Goal: Task Accomplishment & Management: Use online tool/utility

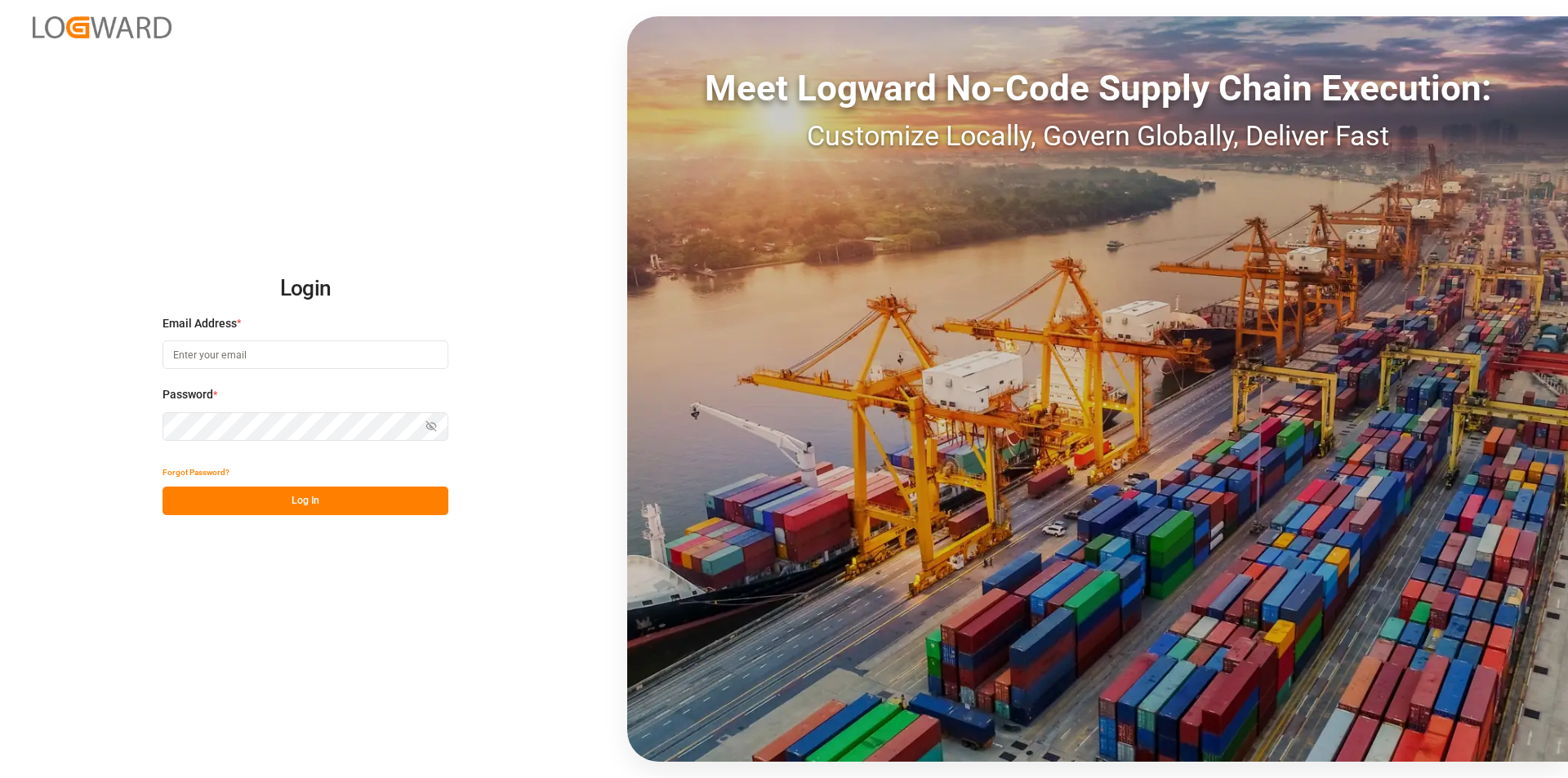
drag, startPoint x: 273, startPoint y: 340, endPoint x: 266, endPoint y: 351, distance: 13.0
click at [273, 340] on input at bounding box center [305, 355] width 286 height 29
type input "[EMAIL_ADDRESS][DOMAIN_NAME]"
click at [89, 424] on div "Login Email Address * [EMAIL_ADDRESS][DOMAIN_NAME] Password * Show password For…" at bounding box center [784, 389] width 1568 height 778
click at [437, 418] on button "Show password" at bounding box center [431, 427] width 35 height 29
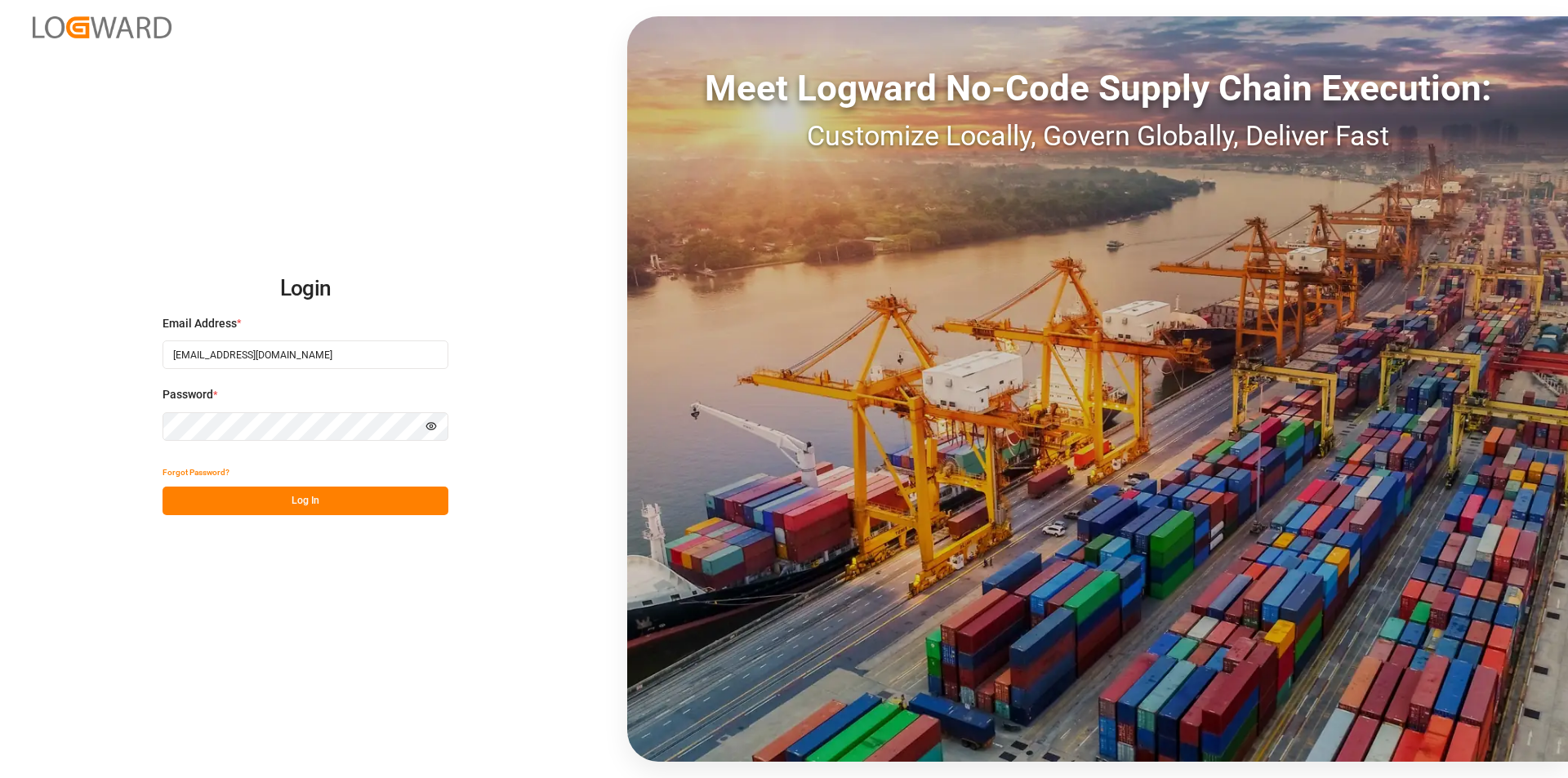
click at [431, 421] on button "Hide password" at bounding box center [431, 427] width 35 height 29
click at [400, 492] on button "Log In" at bounding box center [305, 501] width 286 height 29
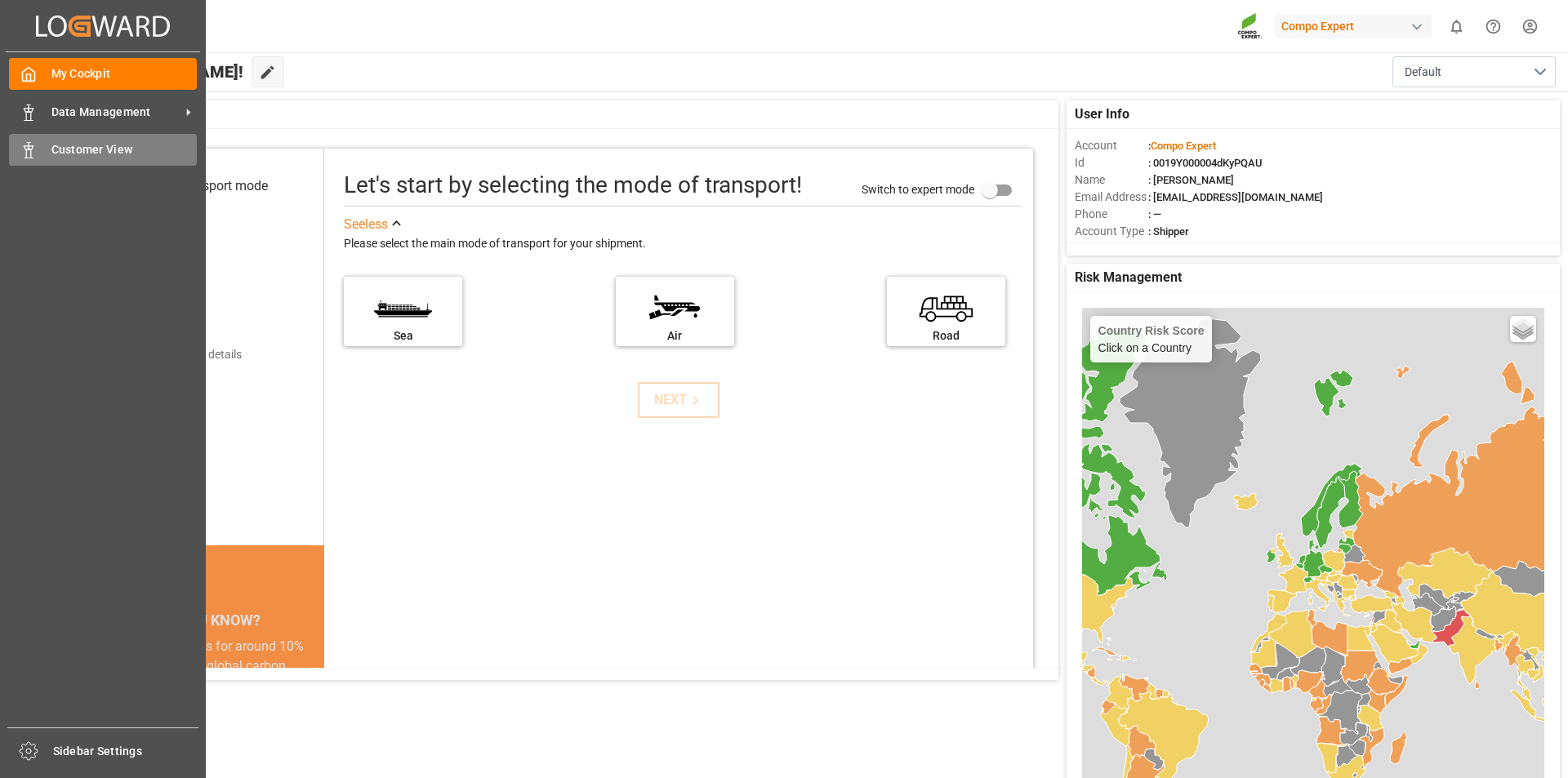
click at [31, 160] on div "Customer View Customer View" at bounding box center [103, 150] width 188 height 32
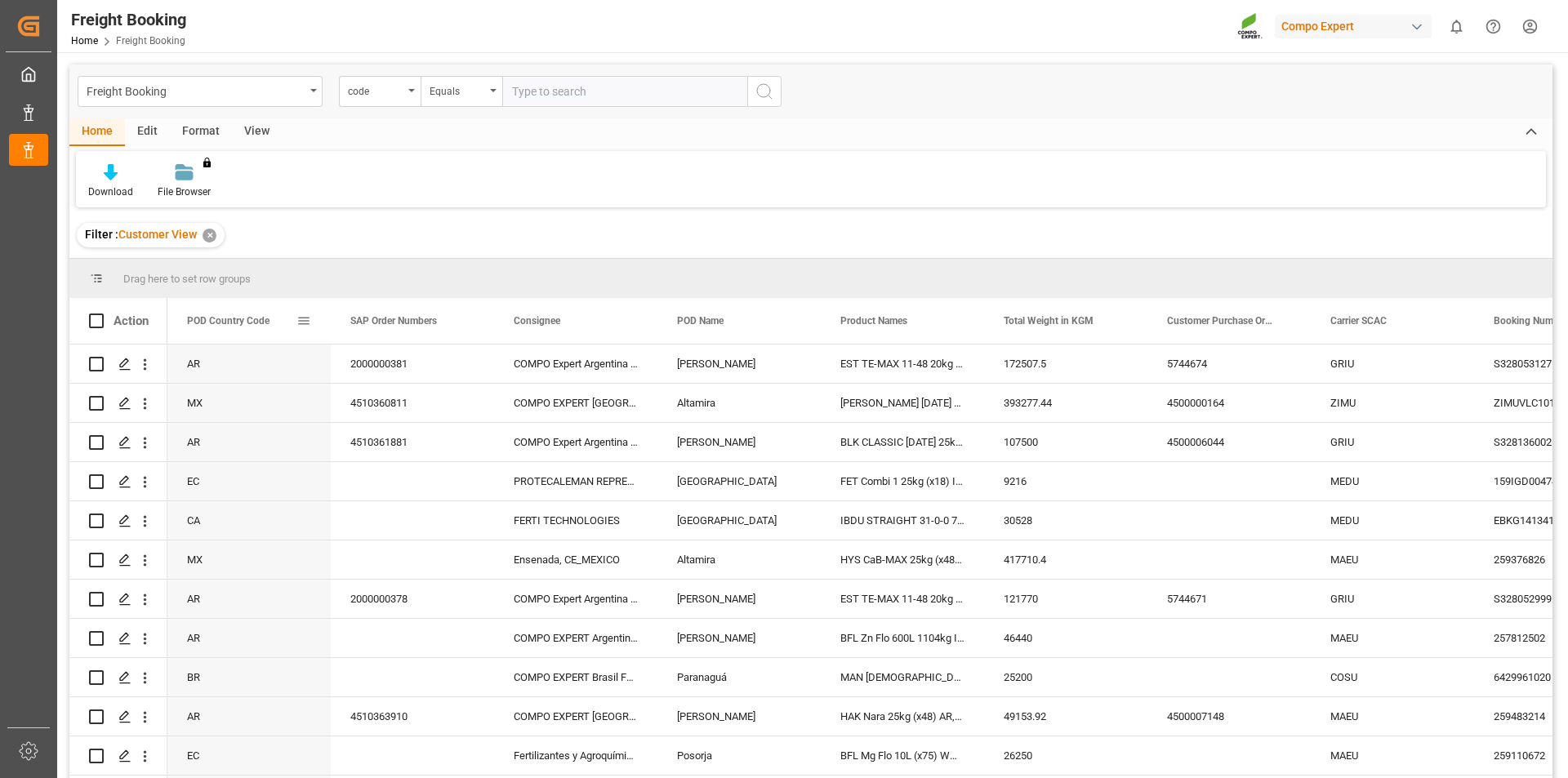
click at [301, 316] on span at bounding box center [303, 320] width 14 height 14
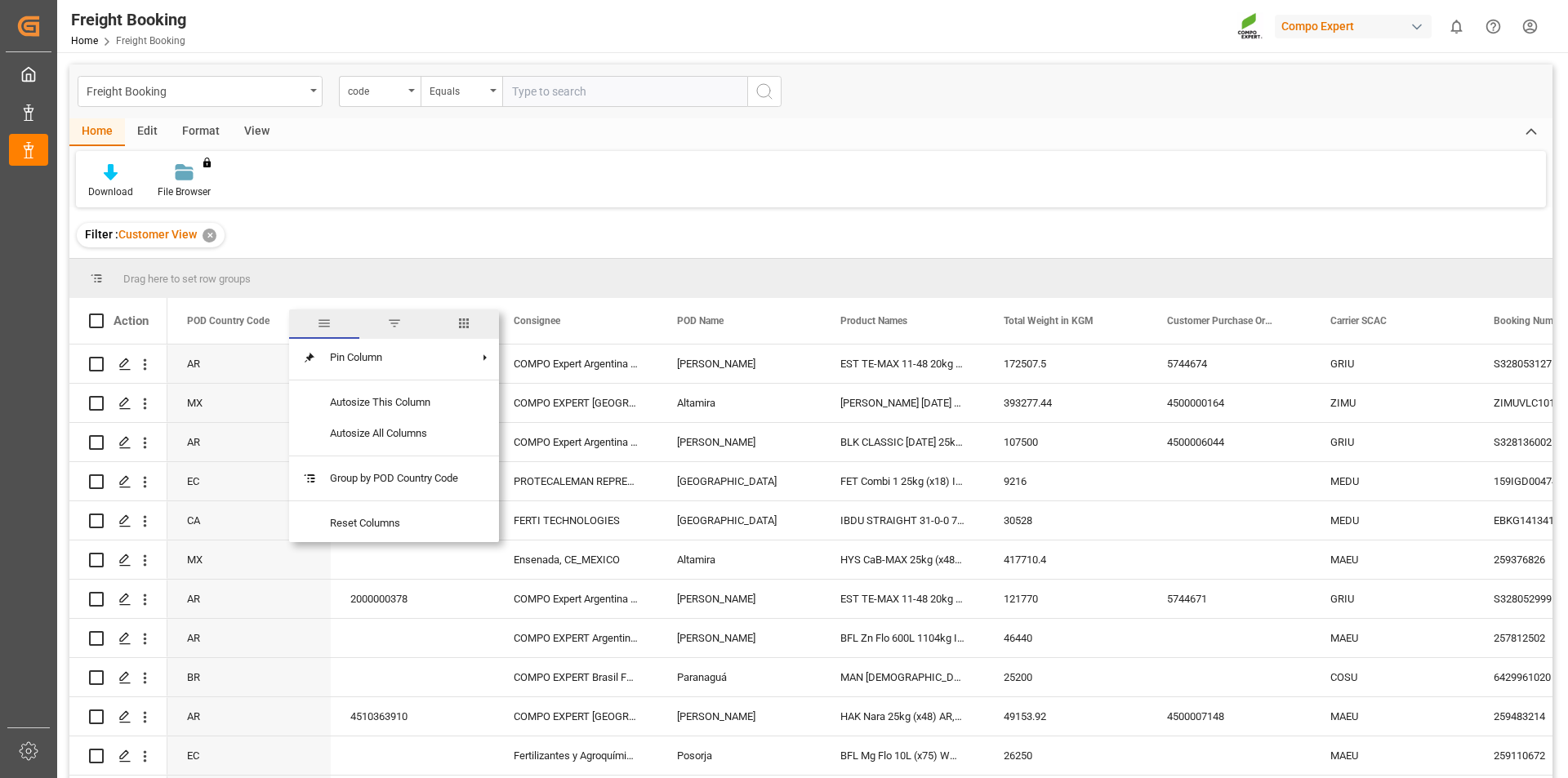
click at [406, 317] on span "filter" at bounding box center [394, 324] width 70 height 30
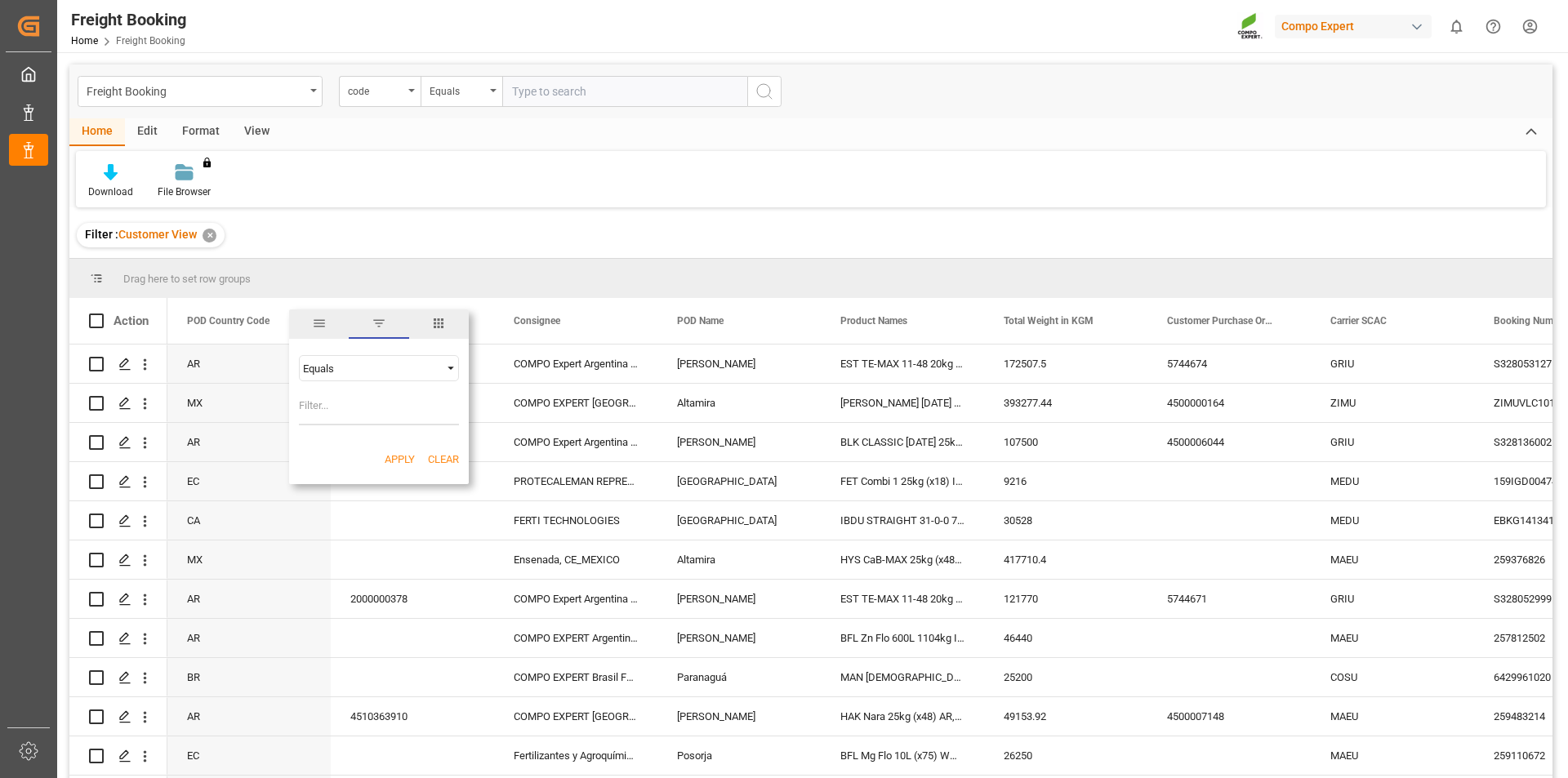
click at [329, 367] on div "Equals" at bounding box center [372, 368] width 137 height 12
click at [329, 367] on div "Equals" at bounding box center [372, 368] width 137 height 12
click at [342, 413] on input "Filter Value" at bounding box center [378, 409] width 160 height 33
type input "BR"
click at [390, 456] on button "Apply" at bounding box center [400, 459] width 30 height 16
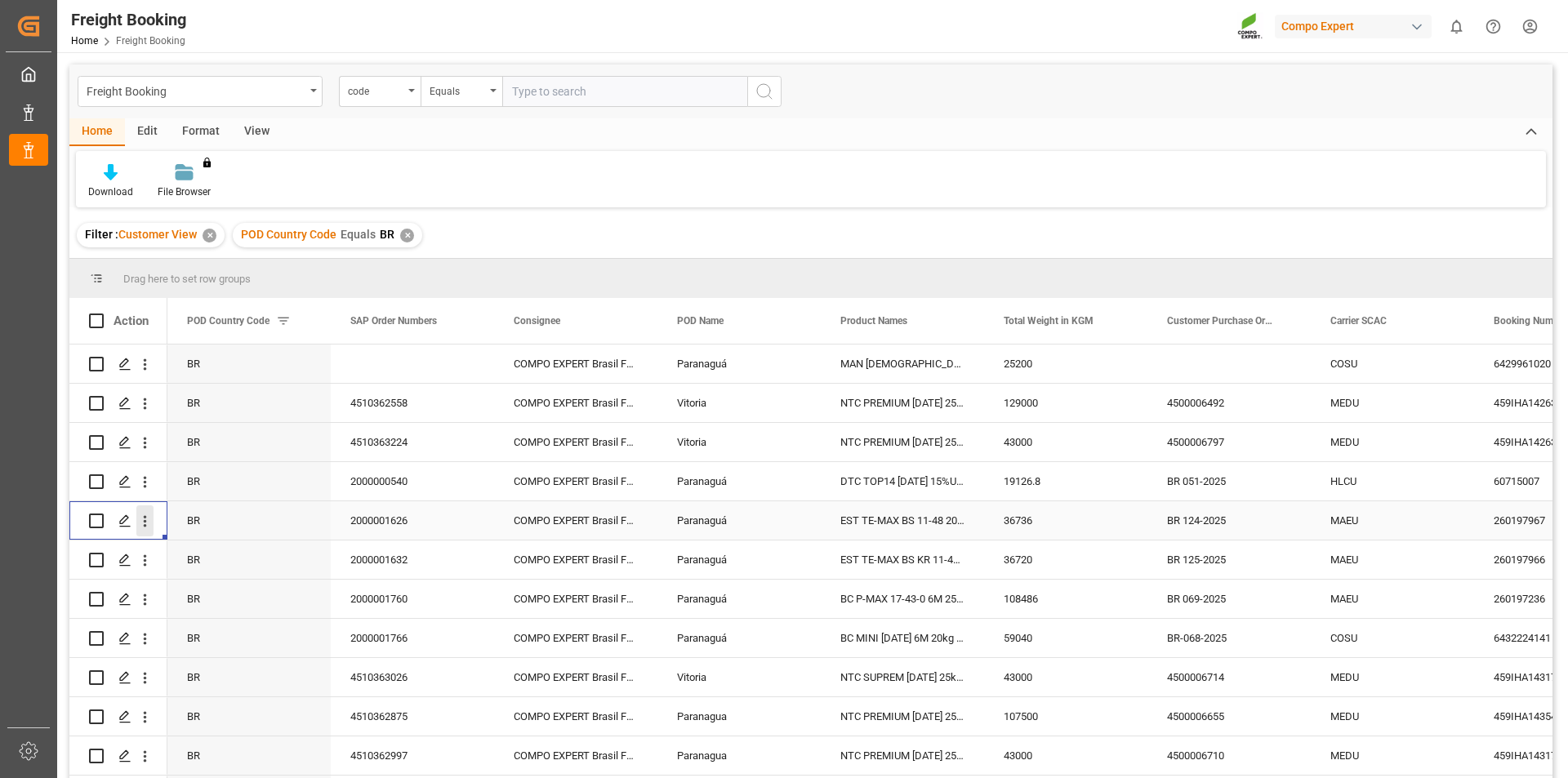
click at [141, 519] on icon "open menu" at bounding box center [144, 521] width 17 height 17
click at [213, 543] on div "Open in new tab" at bounding box center [237, 556] width 202 height 35
click at [149, 558] on icon "open menu" at bounding box center [144, 560] width 17 height 17
click at [230, 598] on span "Open in new tab" at bounding box center [253, 595] width 149 height 17
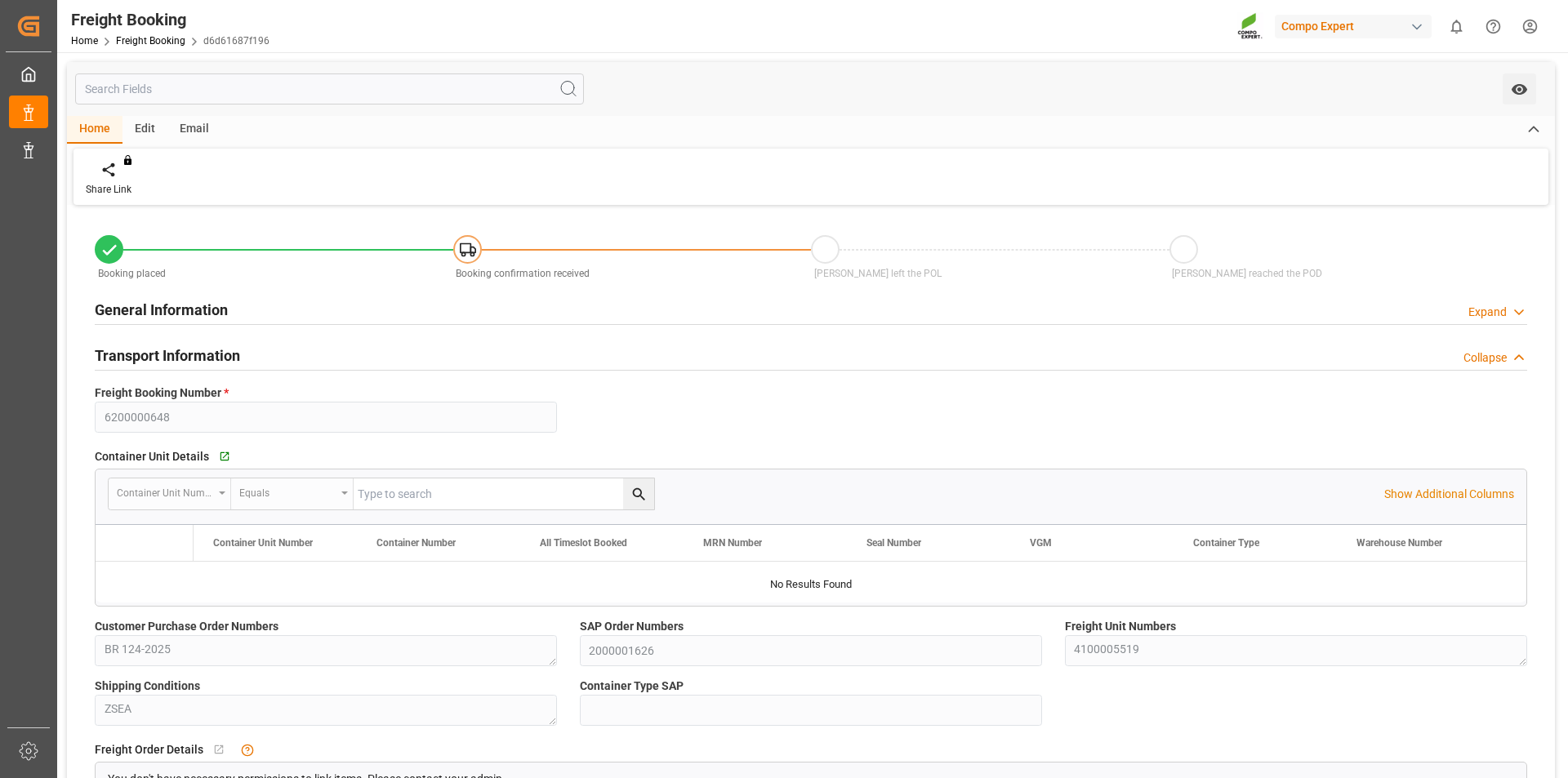
type input "6200000648"
type textarea "BR 124-2025"
type input "2000001626"
type textarea "4100005519"
type textarea "ZSEA"
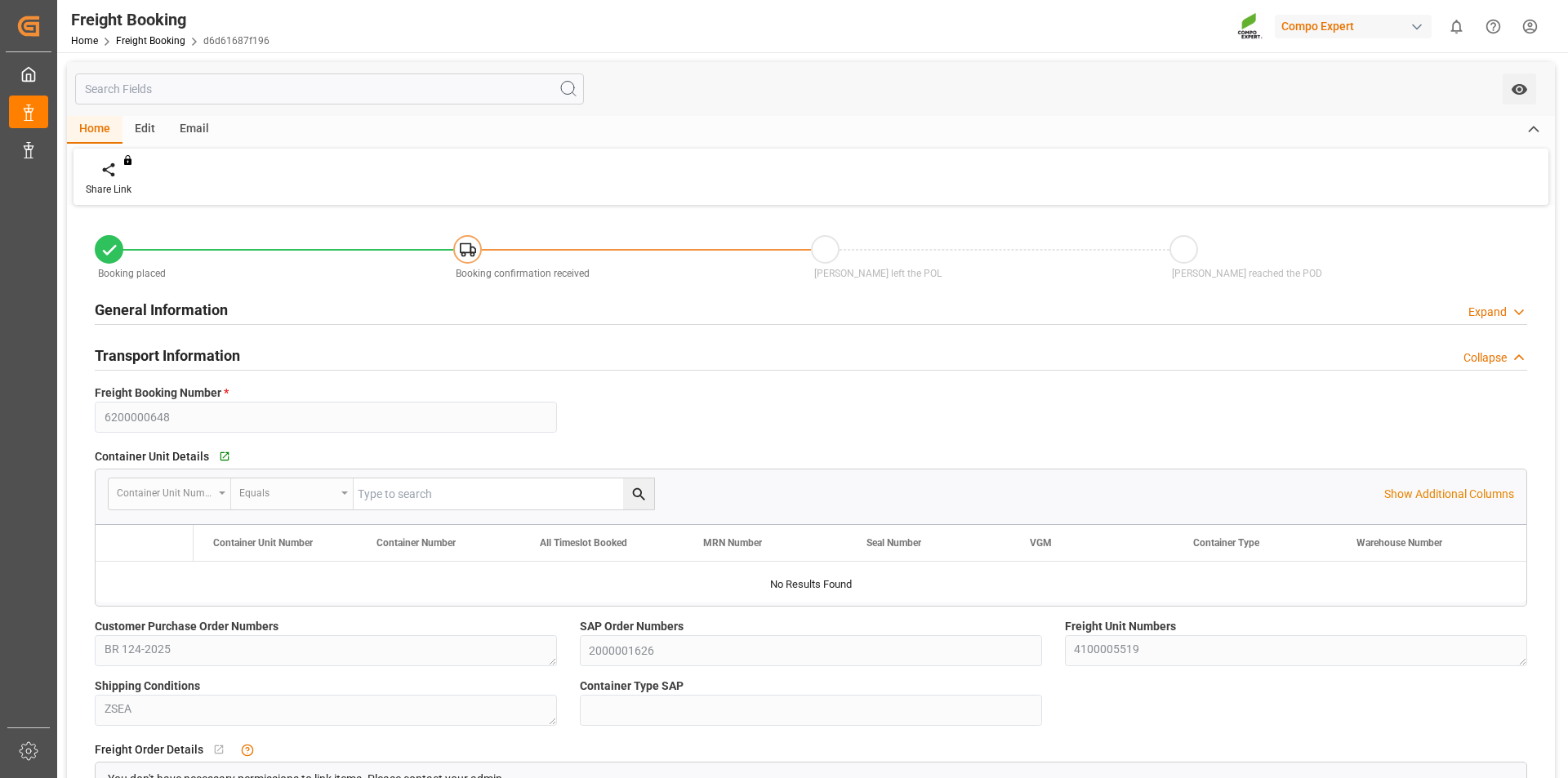
type input "MAEU"
type input "260197967"
type input "SAN RAPHAEL MAERSK"
type input "Rotterdam"
type input "Paranaguá"
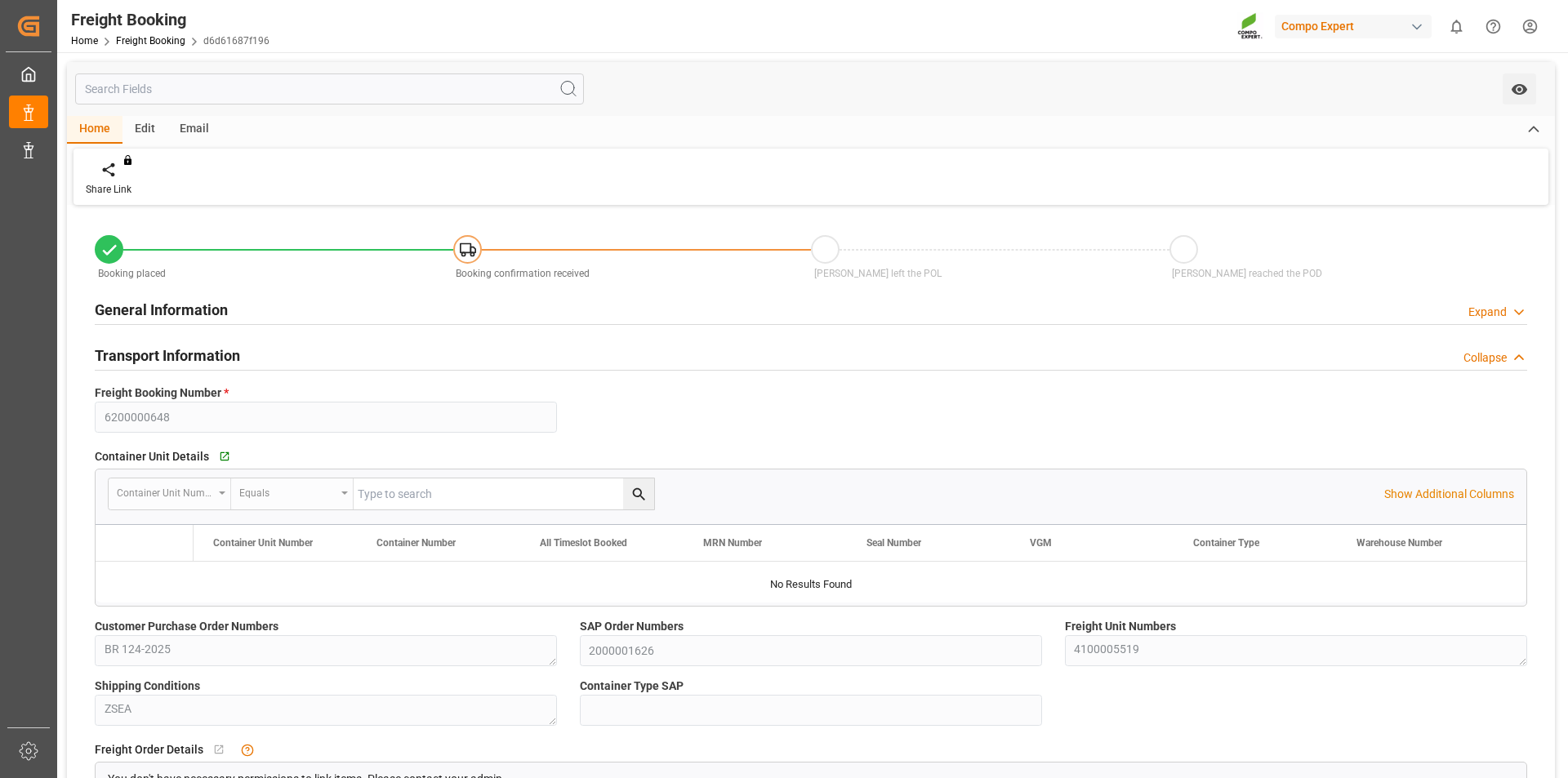
type textarea "CIF"
type textarea "SP_EWM"
type textarea "EST TE-MAX BS 11-48 20kg (x56) INT MTO"
type textarea "4864312799"
type input "Maersk"
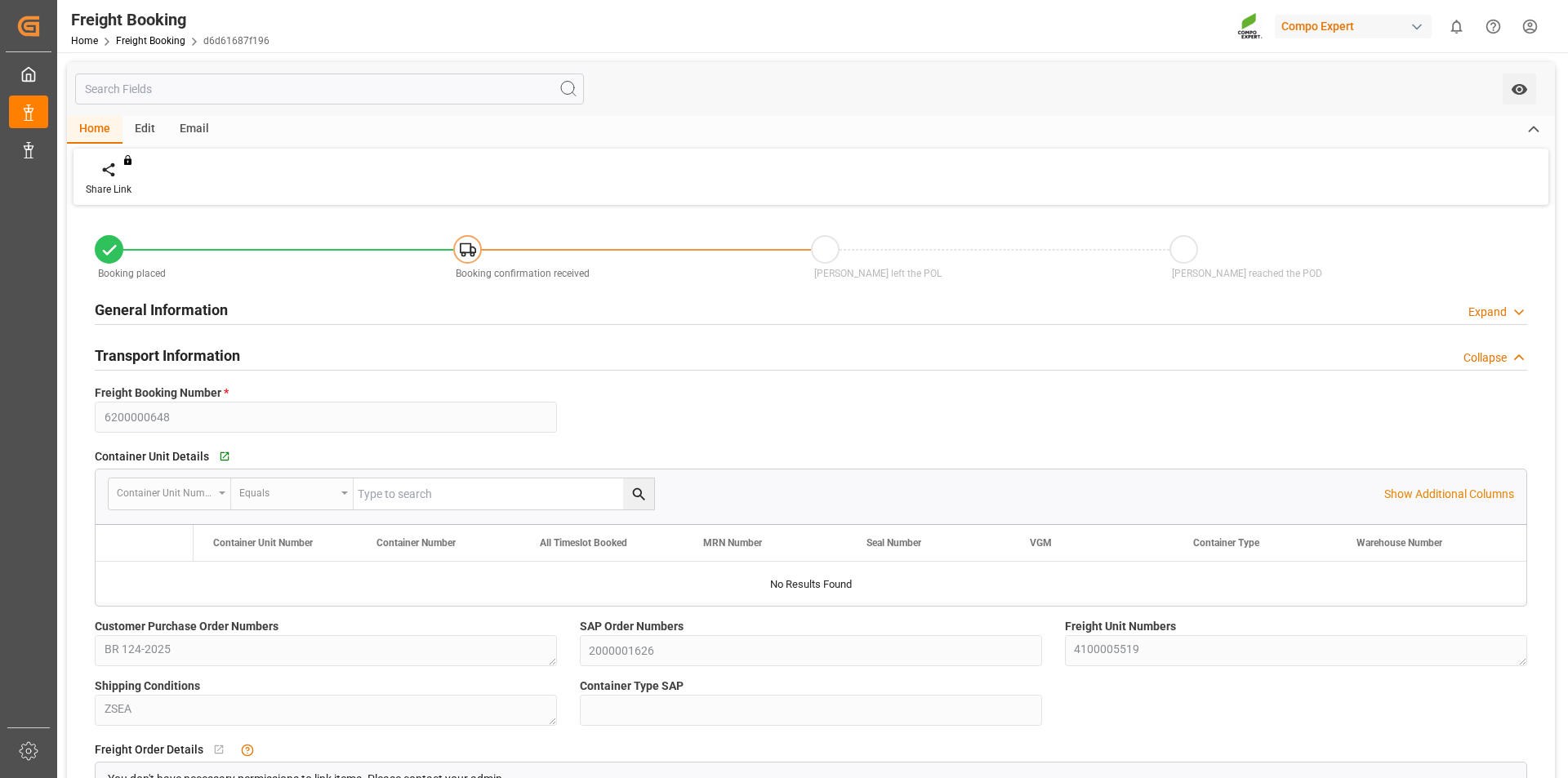
type input "Maersk Line AS"
type input "9622253"
type input "NLRTM"
type input "BRPNG"
type input "0"
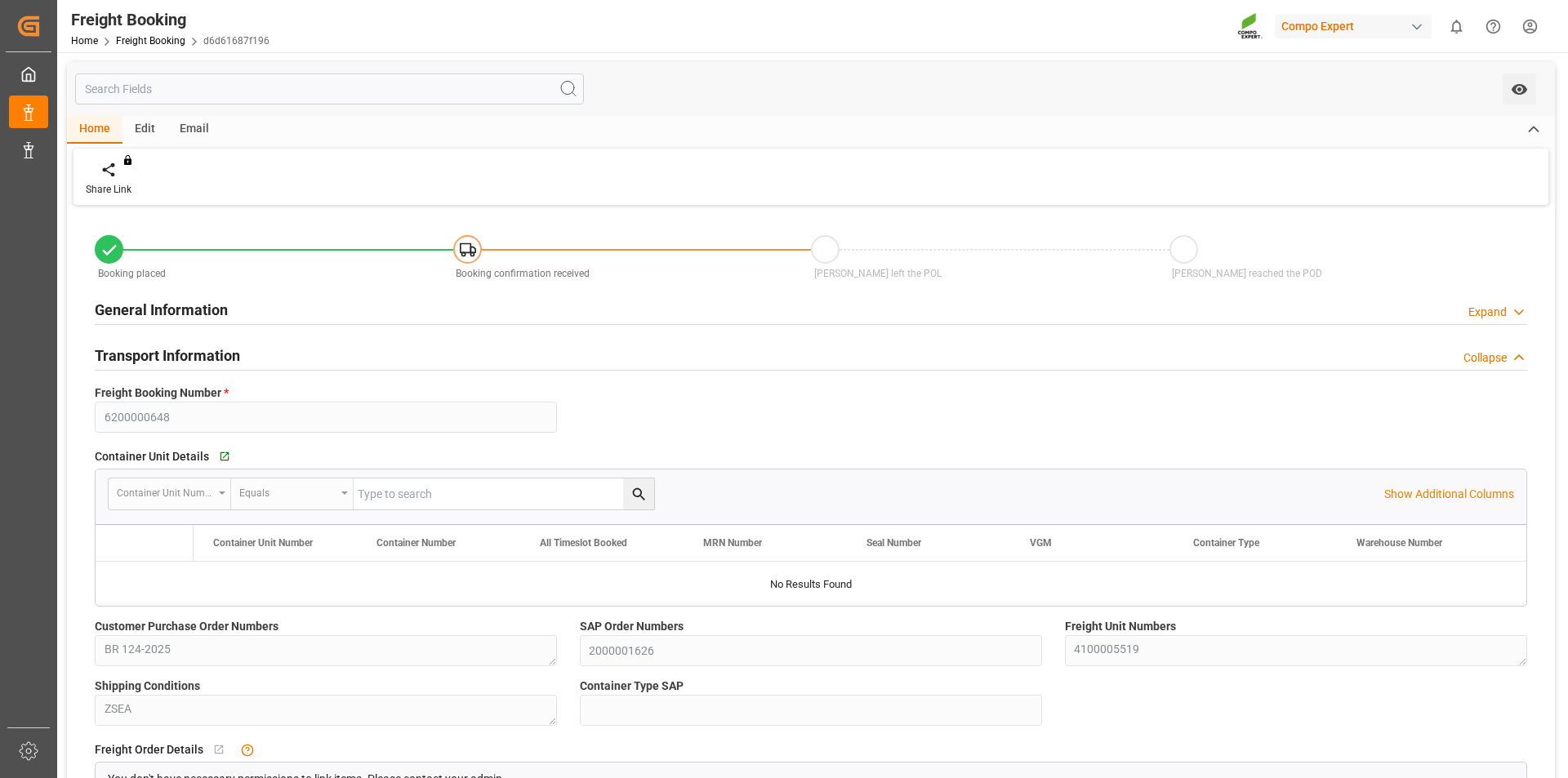
type input "36736"
type input "20.10.2025 01:00"
type input "26.10.2025 01:00"
type input "23.11.2025 01:00"
type input "26.09.2025 13:03"
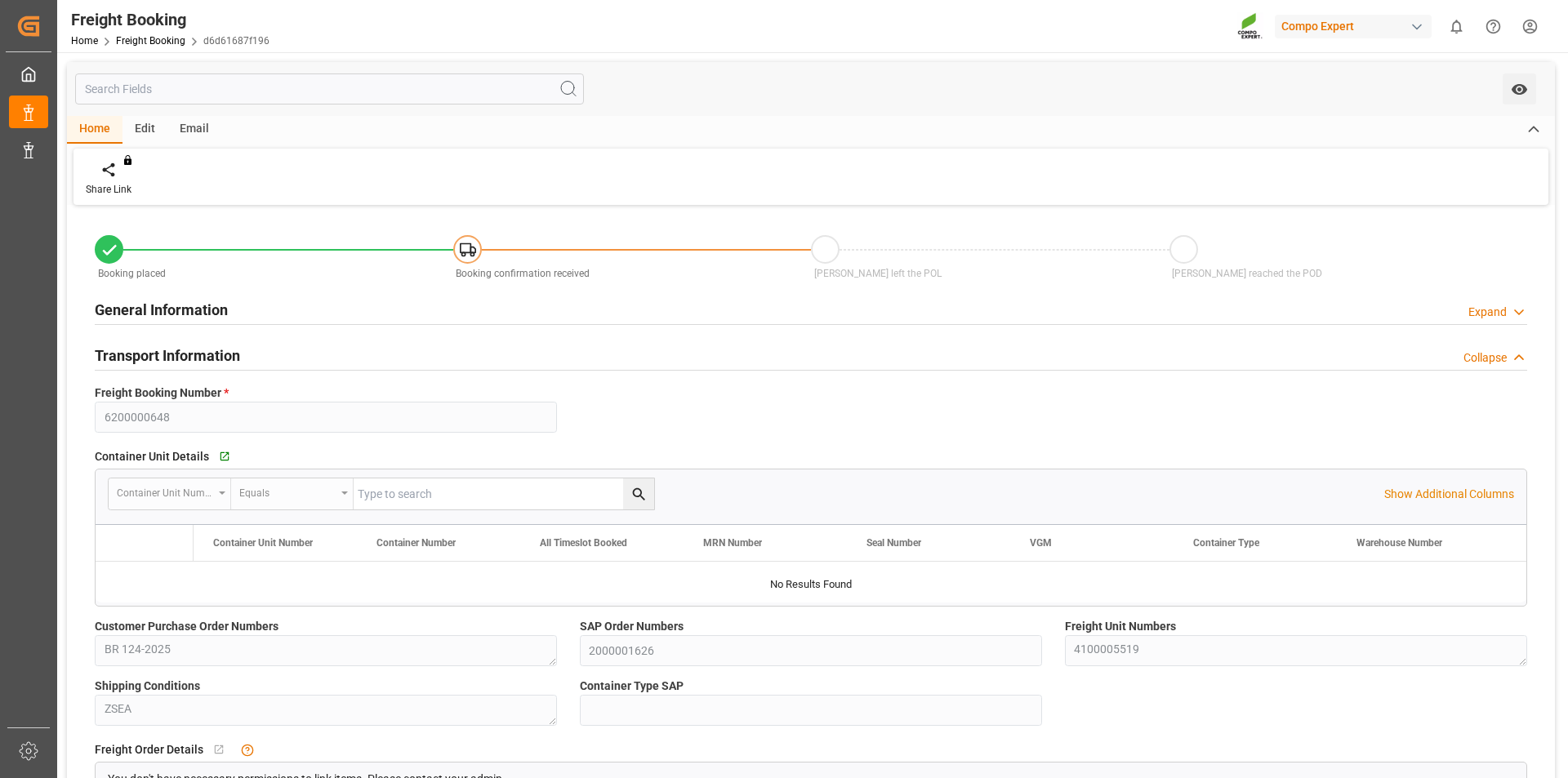
type input "26.09.2025 13:04"
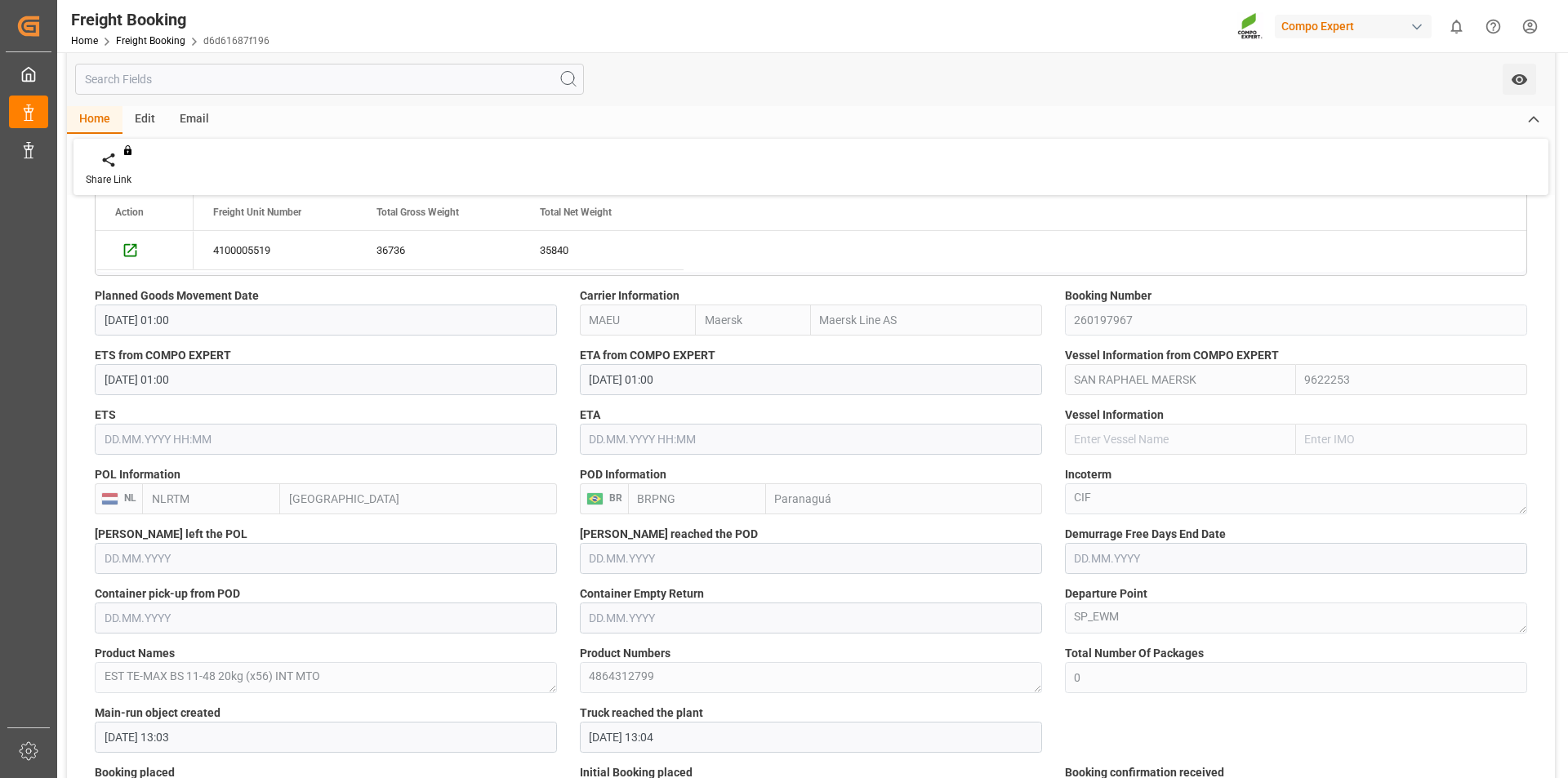
scroll to position [708, 0]
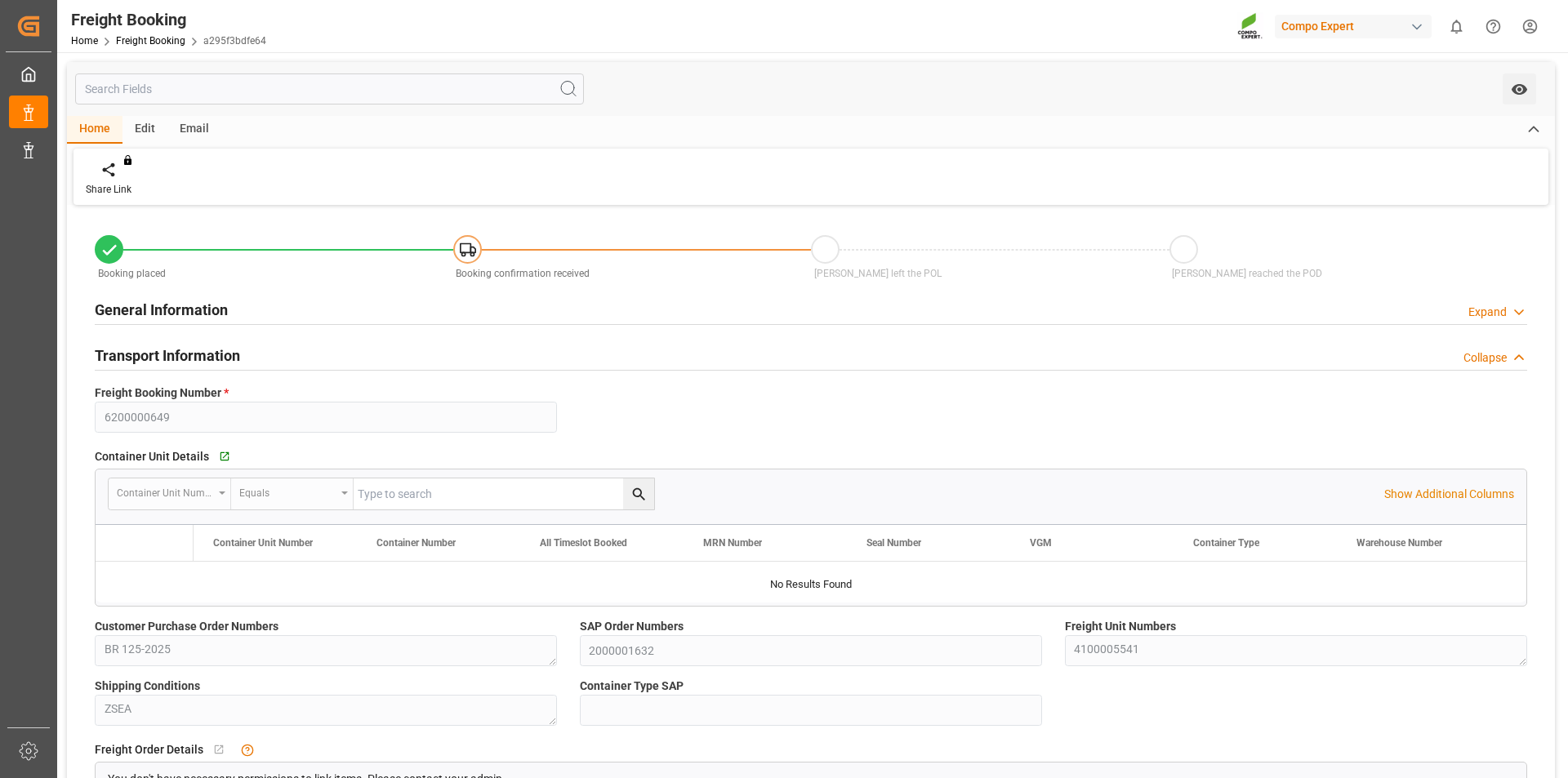
type input "Maersk"
type input "Maersk Line AS"
type input "9527063"
type input "NLRTM"
type input "BRPNG"
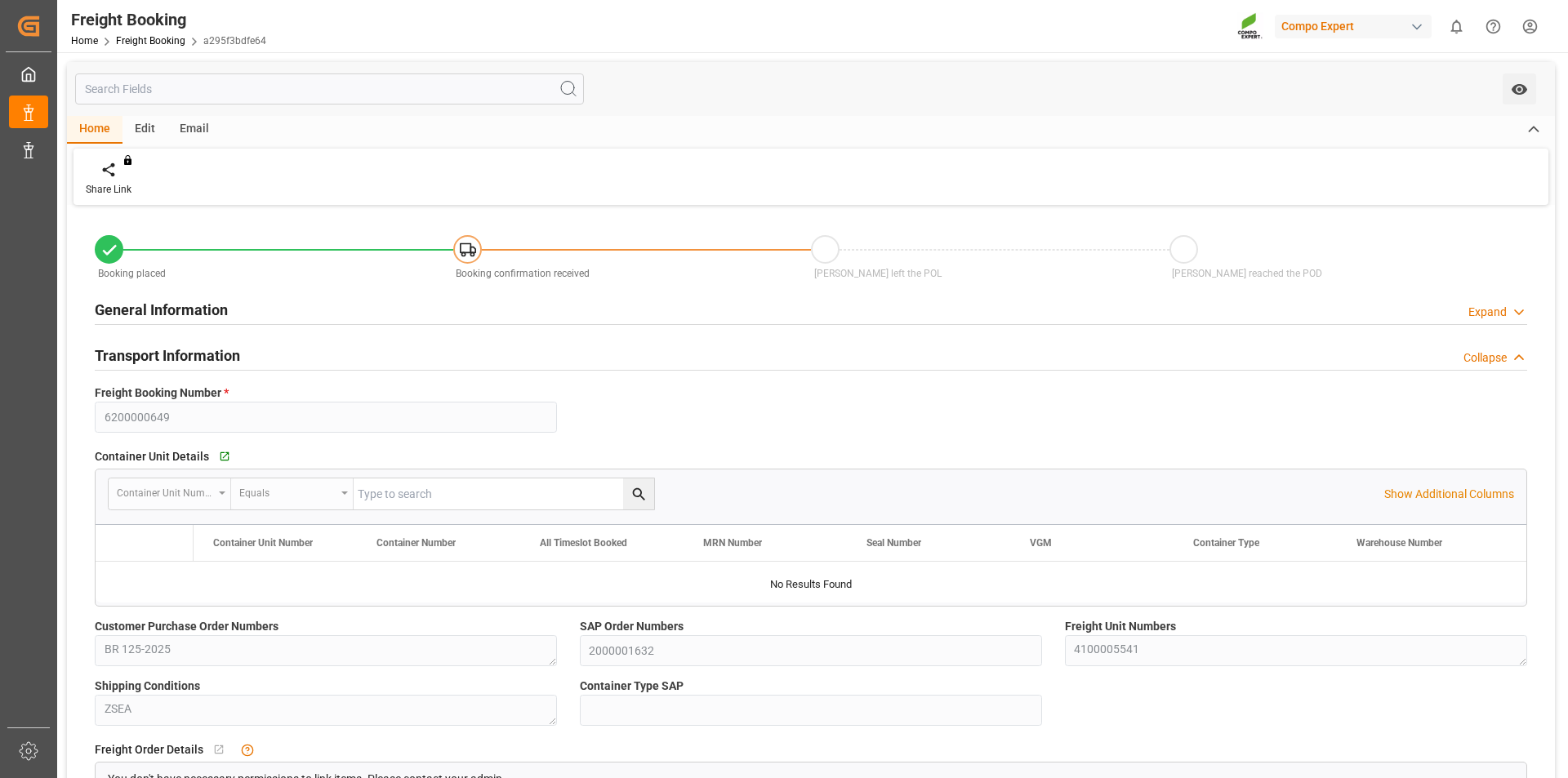
type input "0"
type input "36720"
type input "[DATE] 01:00"
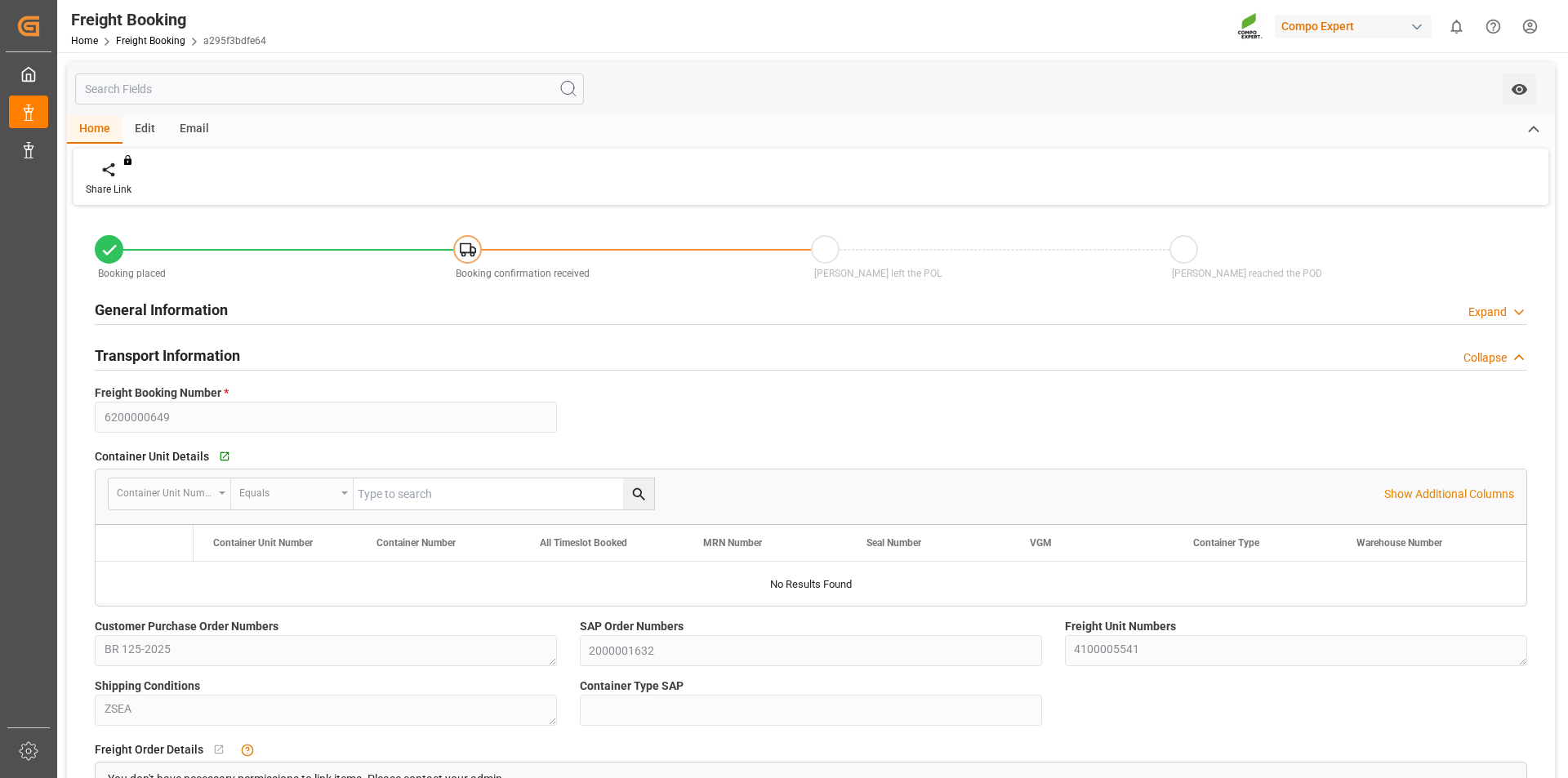
type input "[DATE] 13:18"
type input "[DATE] 10:47"
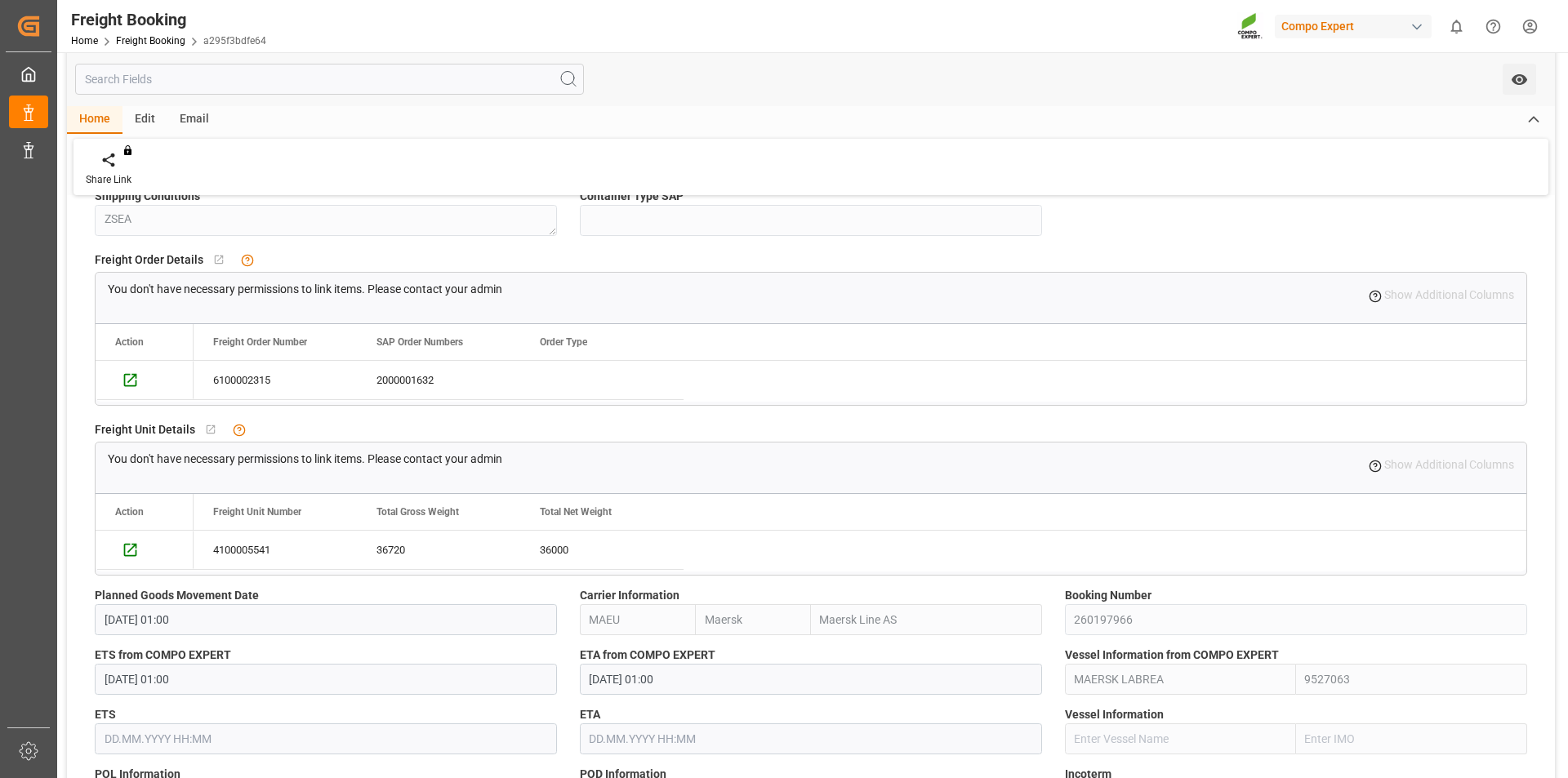
scroll to position [571, 0]
